Goal: Check status: Check status

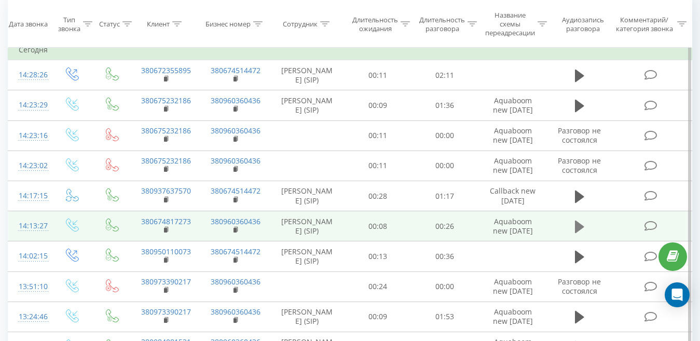
click at [578, 233] on icon at bounding box center [579, 227] width 9 height 12
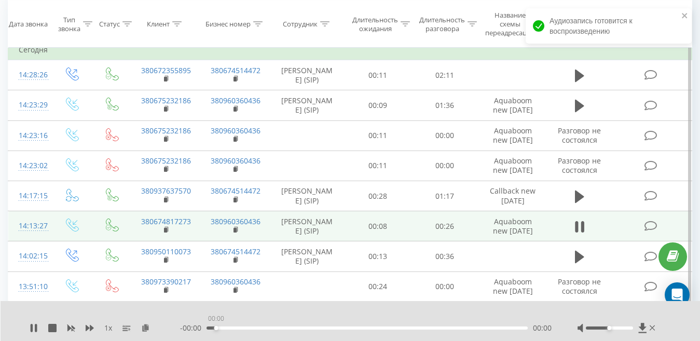
drag, startPoint x: 209, startPoint y: 328, endPoint x: 223, endPoint y: 328, distance: 13.5
click at [223, 328] on div "00:00" at bounding box center [367, 327] width 321 height 3
click at [226, 329] on div "00:01" at bounding box center [367, 327] width 321 height 3
click at [245, 329] on div "00:01" at bounding box center [367, 327] width 321 height 3
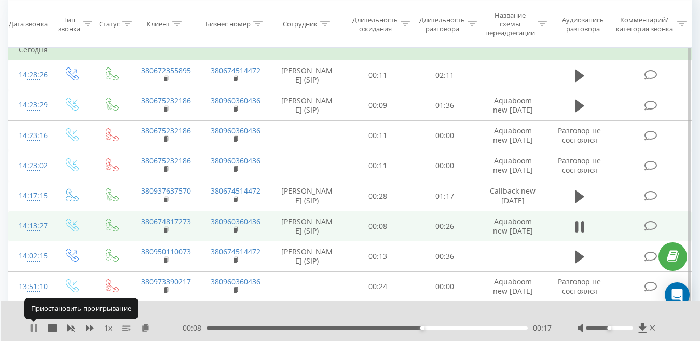
click at [33, 326] on icon at bounding box center [34, 328] width 8 height 8
